Goal: Book appointment/travel/reservation

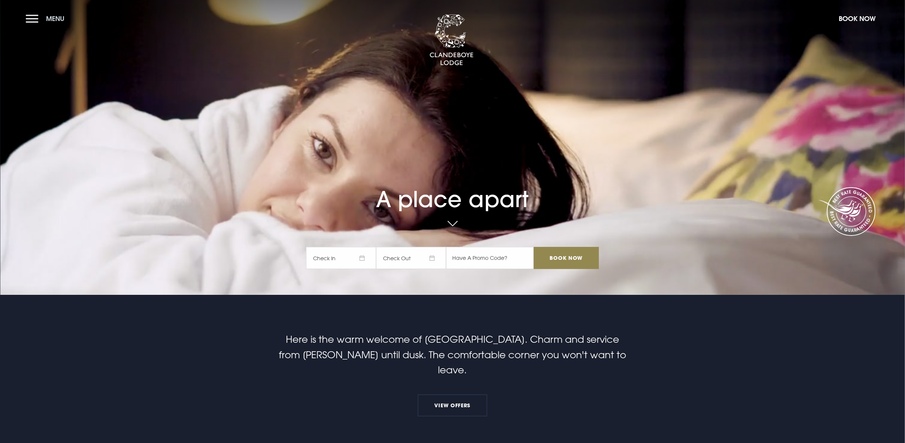
click at [35, 22] on button "Menu" at bounding box center [47, 19] width 42 height 16
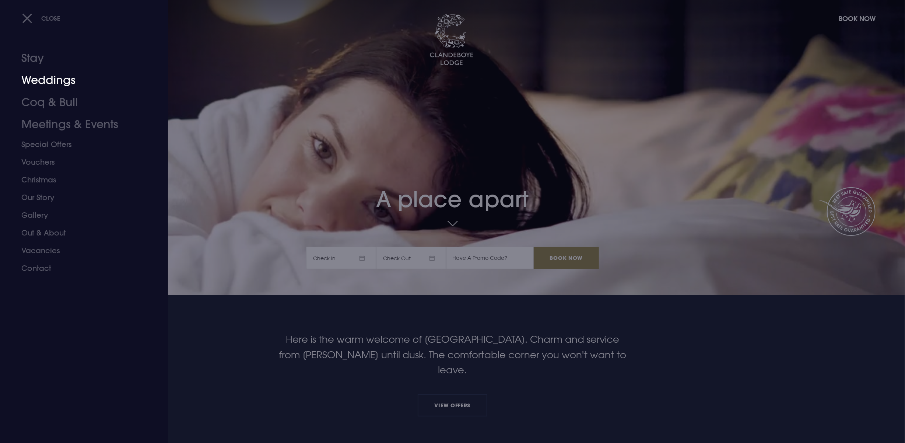
click at [41, 82] on link "Weddings" at bounding box center [79, 80] width 116 height 22
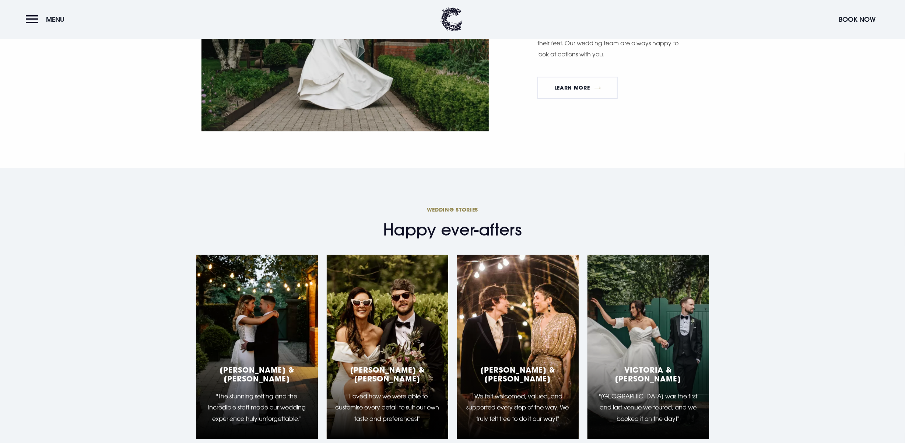
scroll to position [2100, 0]
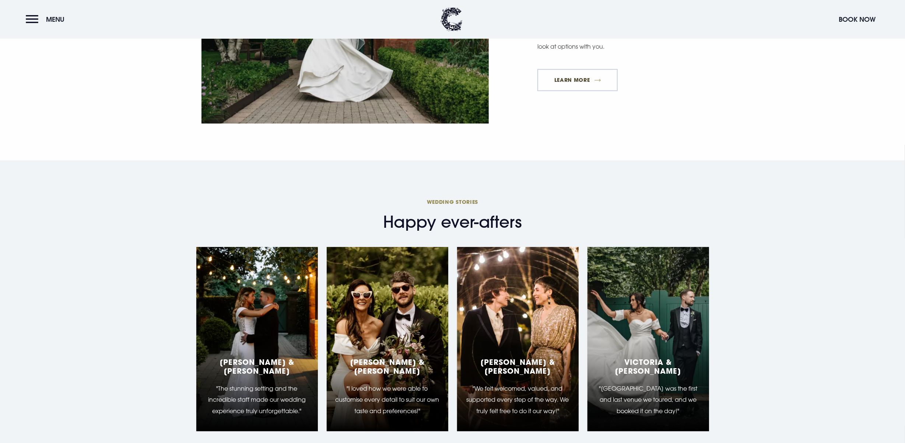
click at [574, 79] on link "Learn More" at bounding box center [577, 80] width 80 height 22
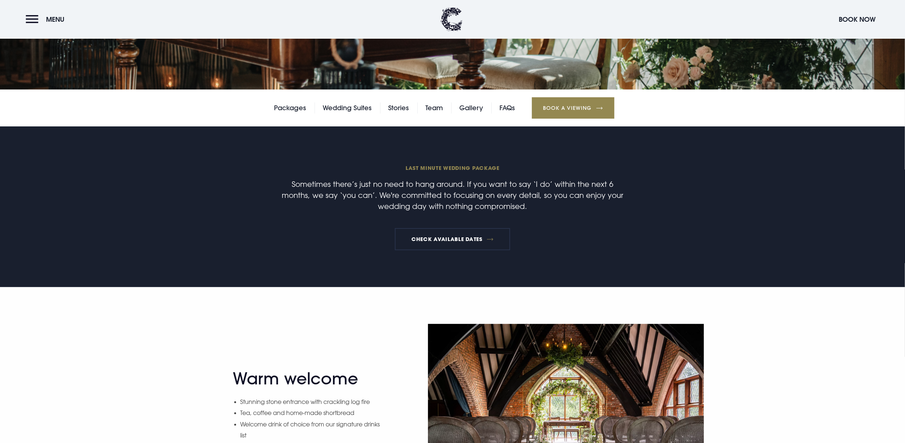
scroll to position [230, 0]
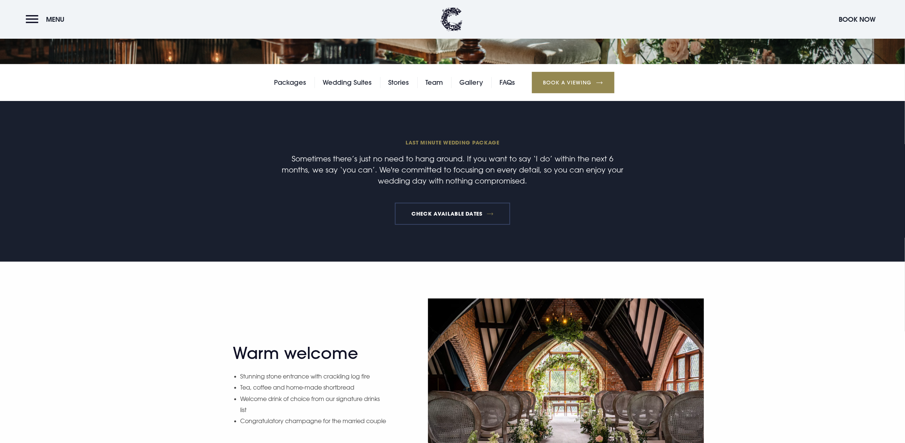
click at [432, 213] on link "Check available dates" at bounding box center [452, 213] width 115 height 22
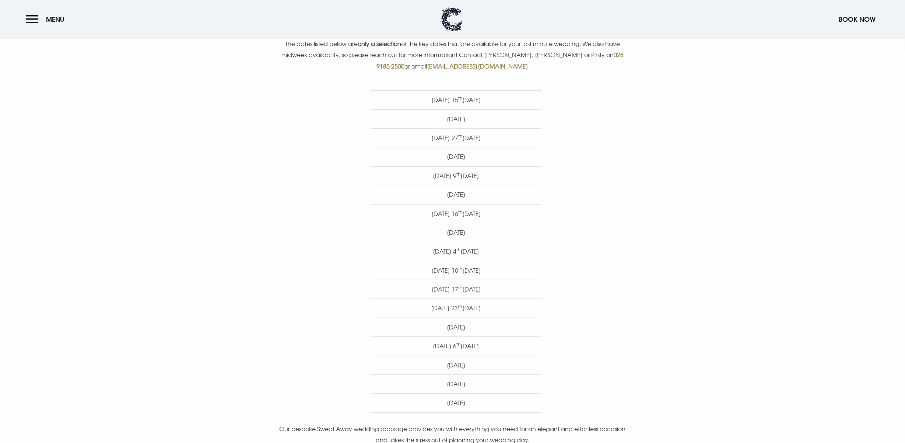
scroll to position [329, 0]
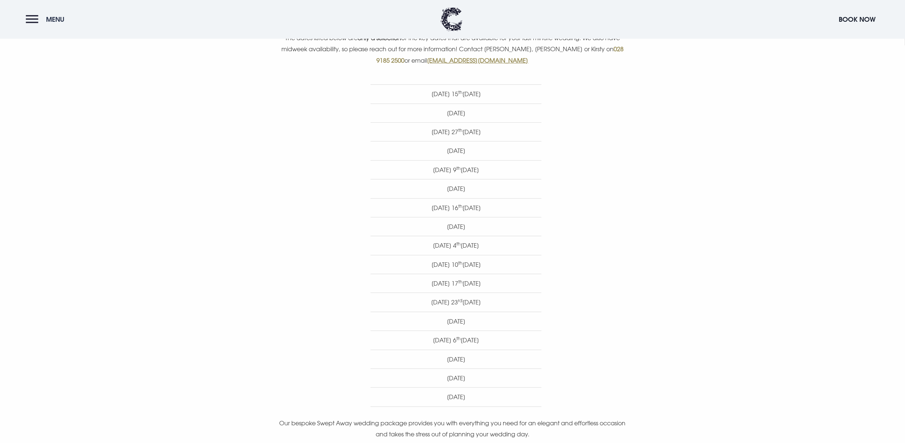
click at [36, 20] on button "Menu" at bounding box center [47, 19] width 42 height 16
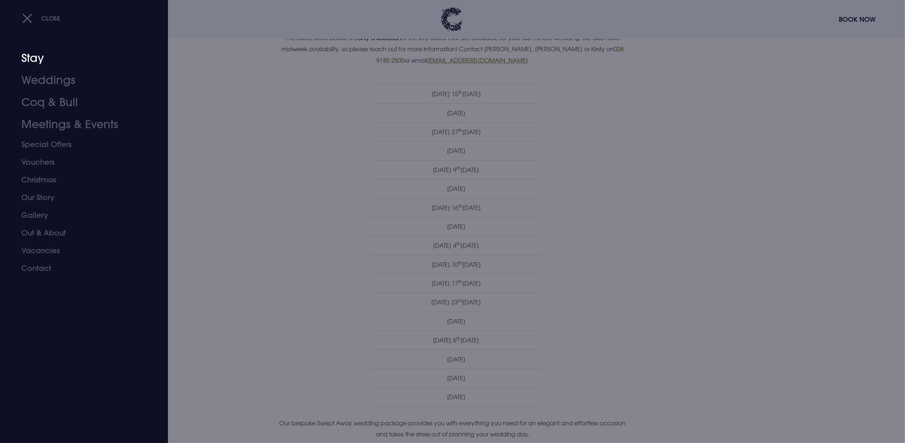
click at [39, 63] on link "Stay" at bounding box center [79, 58] width 116 height 22
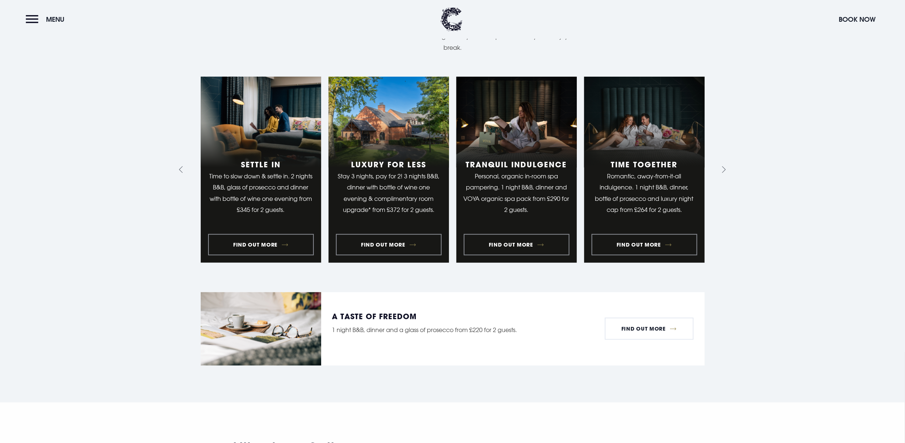
scroll to position [584, 0]
